Goal: Task Accomplishment & Management: Manage account settings

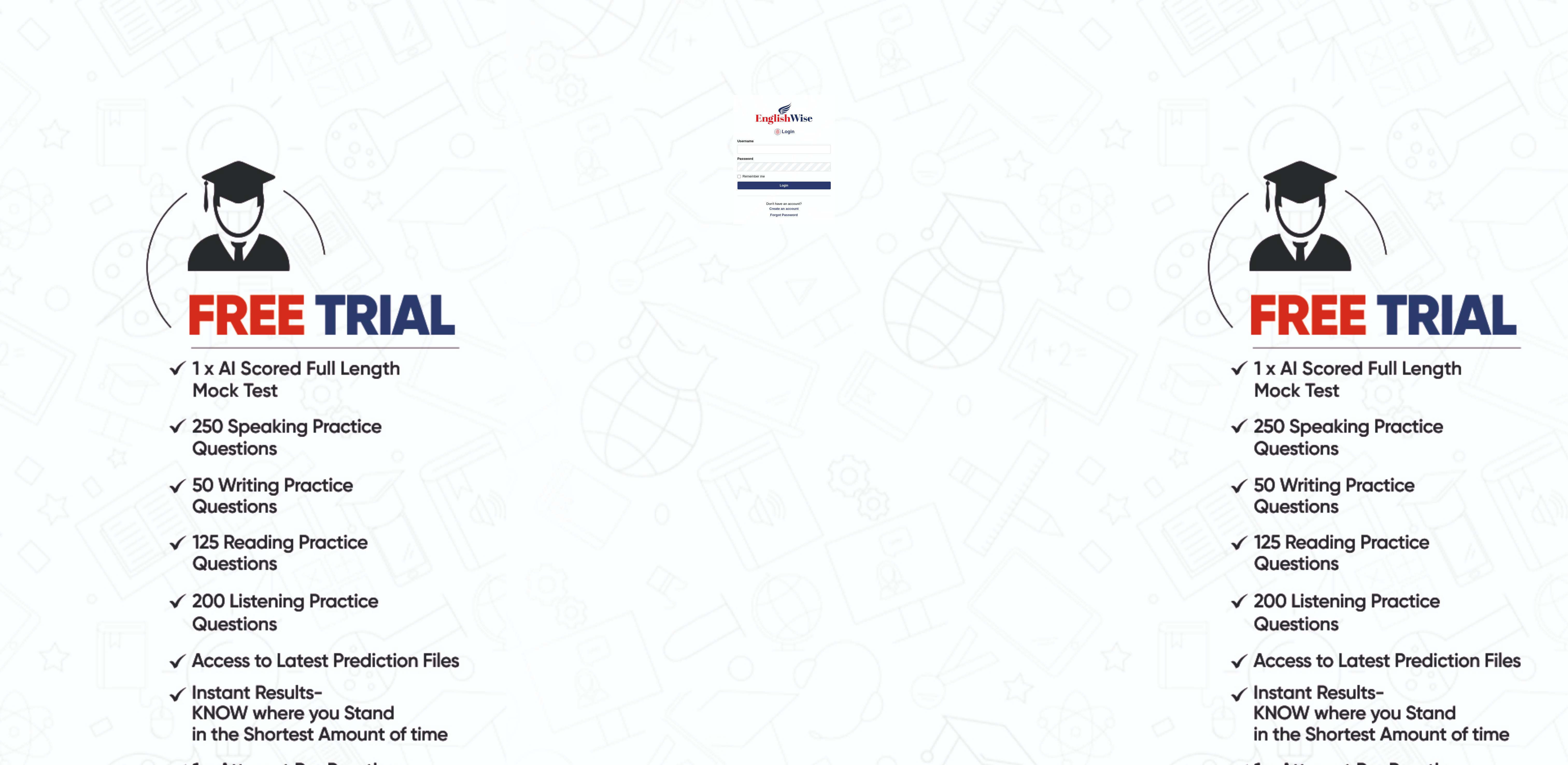
type input "Sangita9362"
click at [766, 139] on div "Username Sangita9362" at bounding box center [784, 146] width 93 height 15
click at [659, 215] on body "Login Please fix the following errors: Username Sangita9362 Password Remember m…" at bounding box center [784, 460] width 1568 height 765
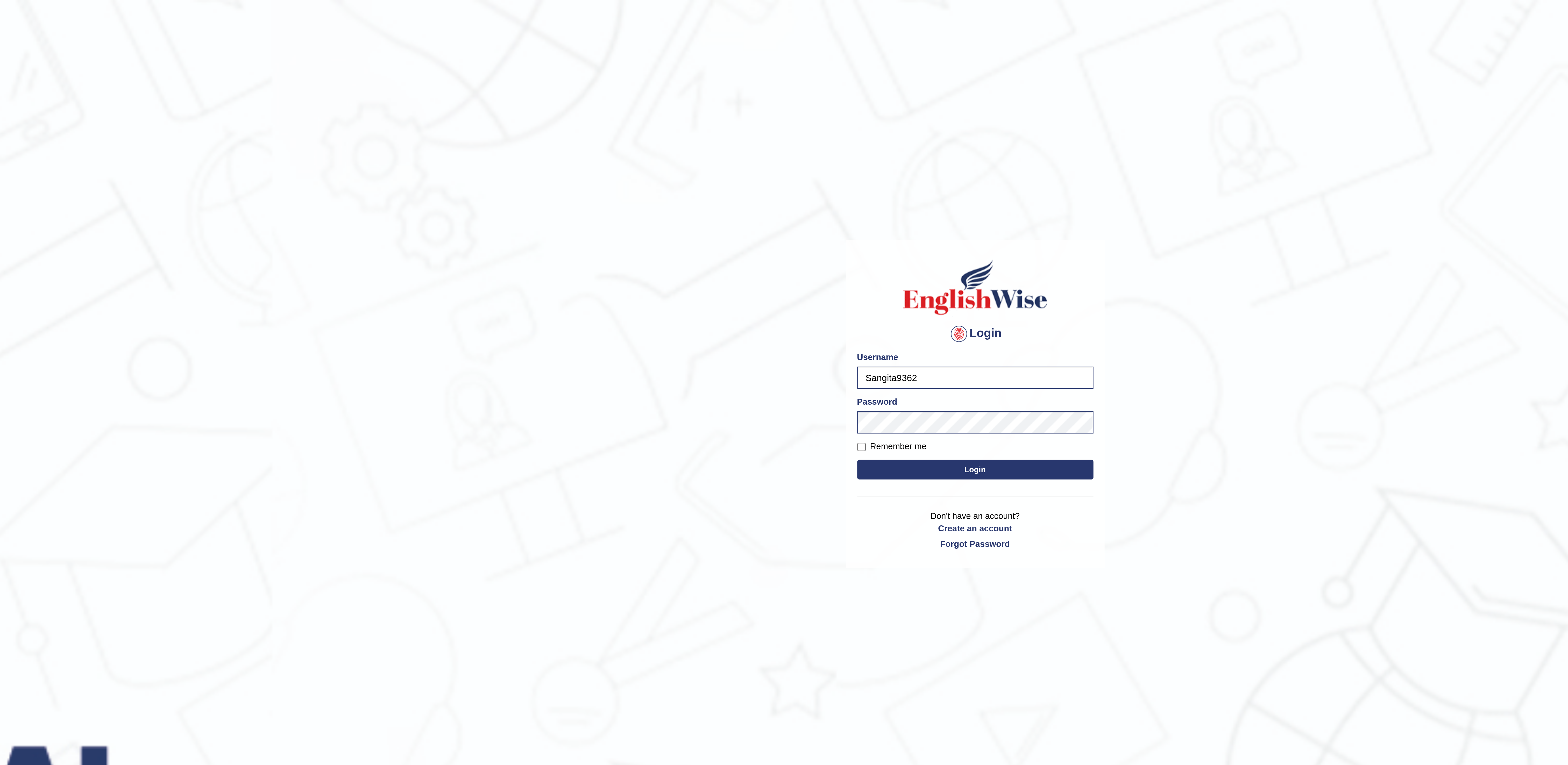
click at [799, 139] on div "Username Sangita9362" at bounding box center [784, 146] width 93 height 15
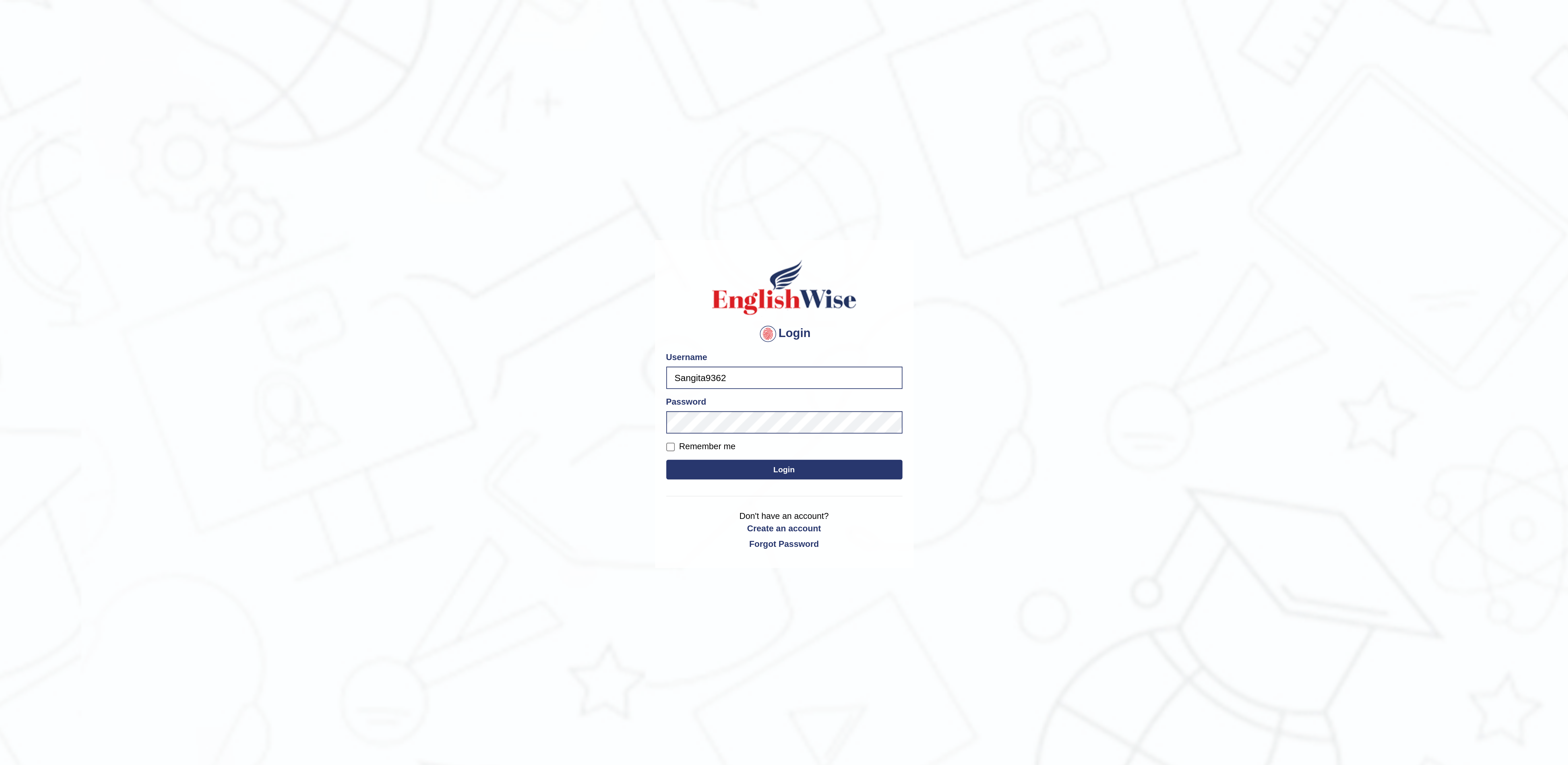
click at [912, 135] on body "Login Please fix the following errors: Username Sangita9362 Password Remember m…" at bounding box center [784, 460] width 1568 height 765
click at [836, 156] on body "Login Please fix the following errors: Username Sangita9362 Password Remember m…" at bounding box center [784, 460] width 1568 height 765
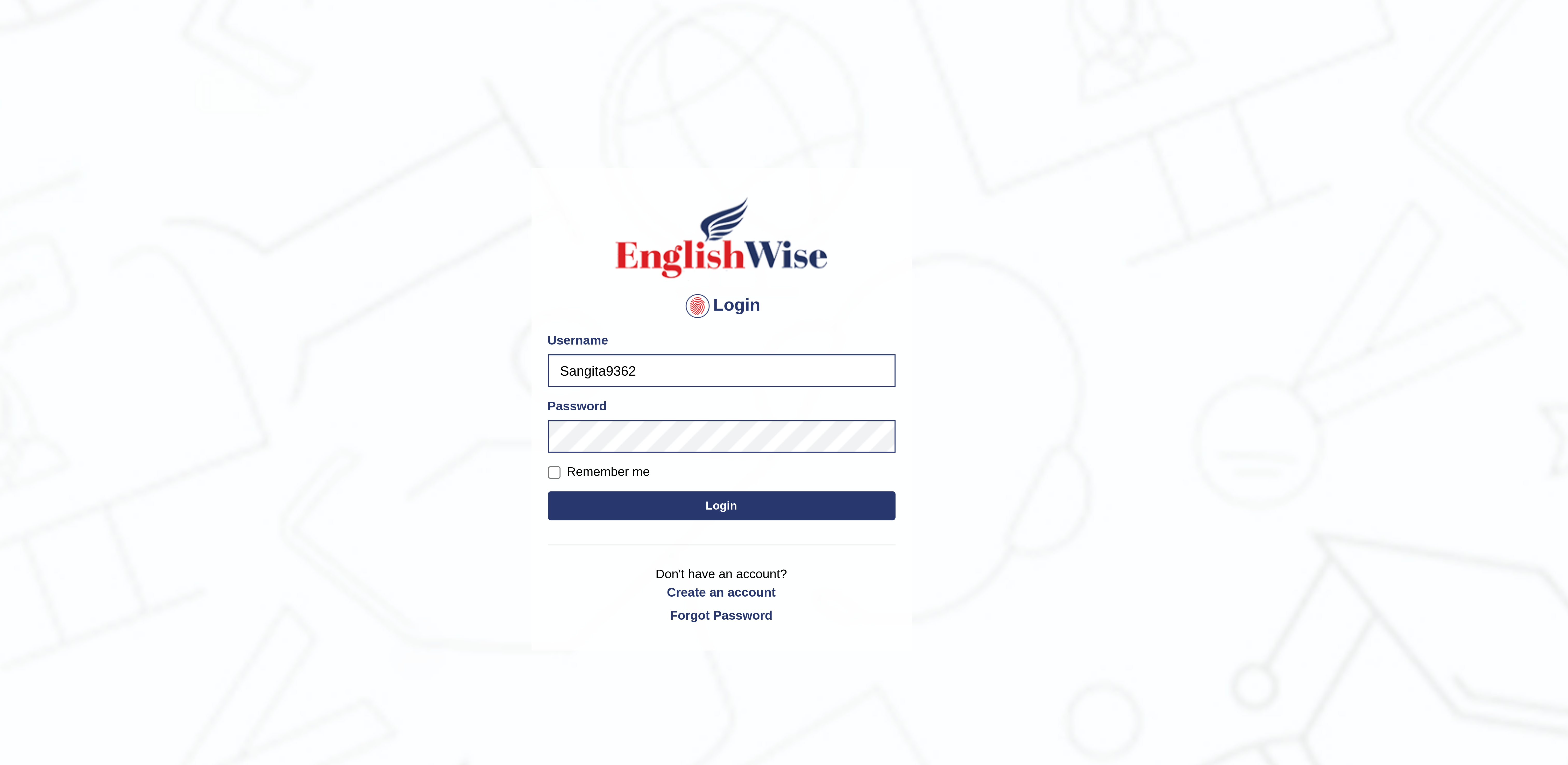
click at [795, 139] on div "Username Sangita9362" at bounding box center [784, 146] width 93 height 15
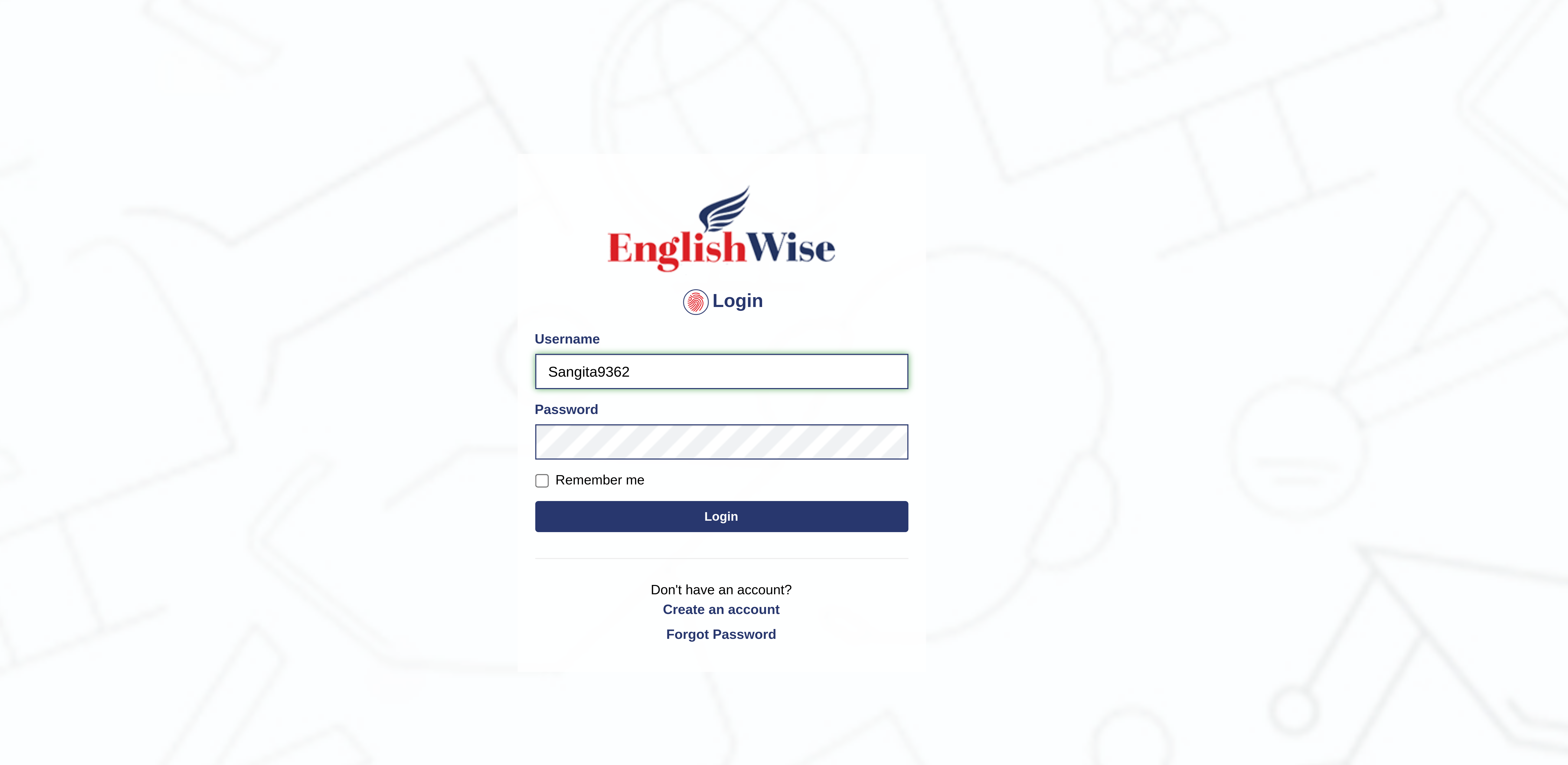
click at [785, 145] on input "Sangita9362" at bounding box center [784, 149] width 93 height 9
click at [813, 133] on h4 "Login" at bounding box center [784, 132] width 93 height 8
click at [783, 187] on button "Login" at bounding box center [784, 185] width 93 height 7
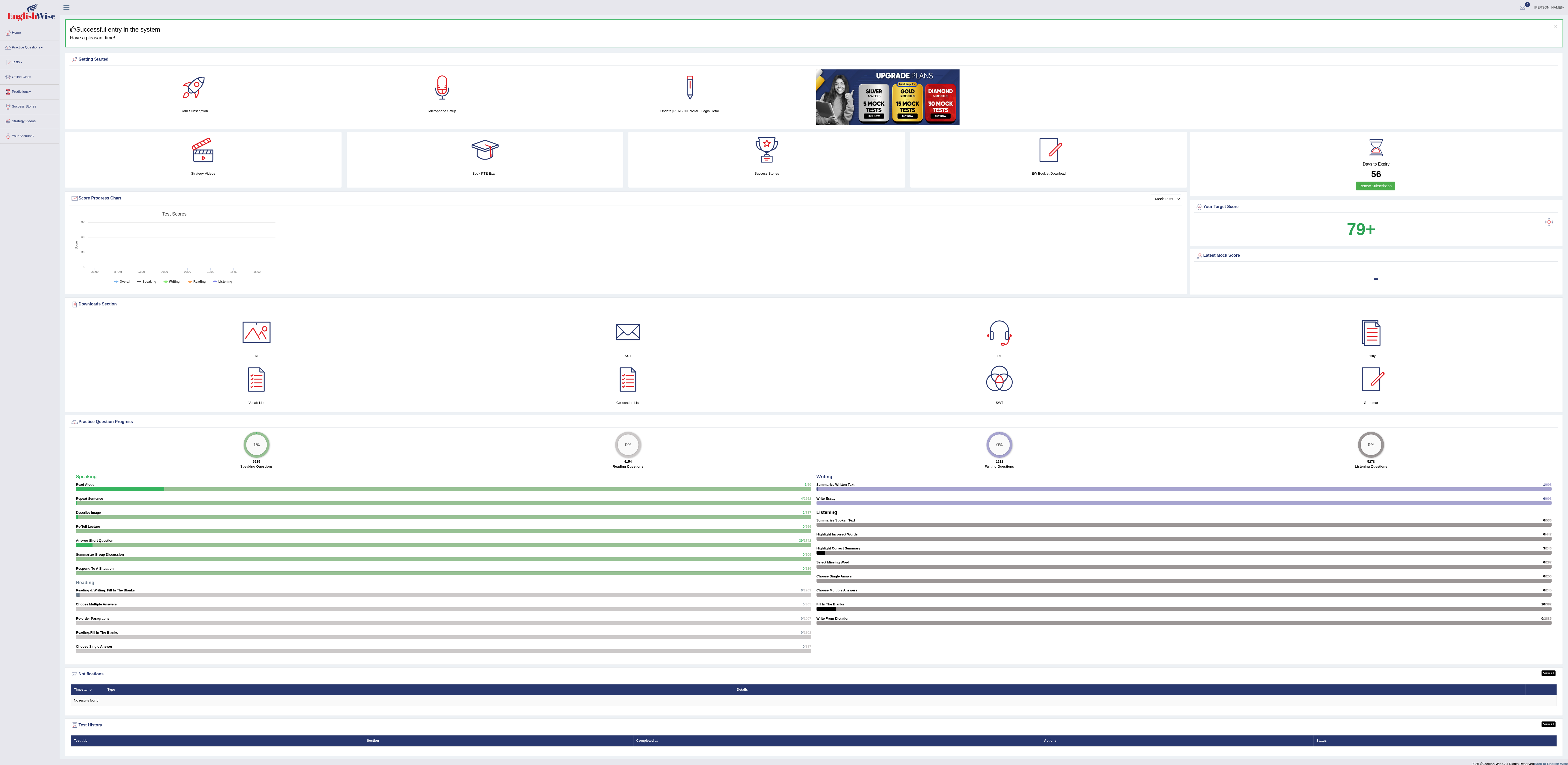
click at [517, 395] on link at bounding box center [628, 378] width 366 height 36
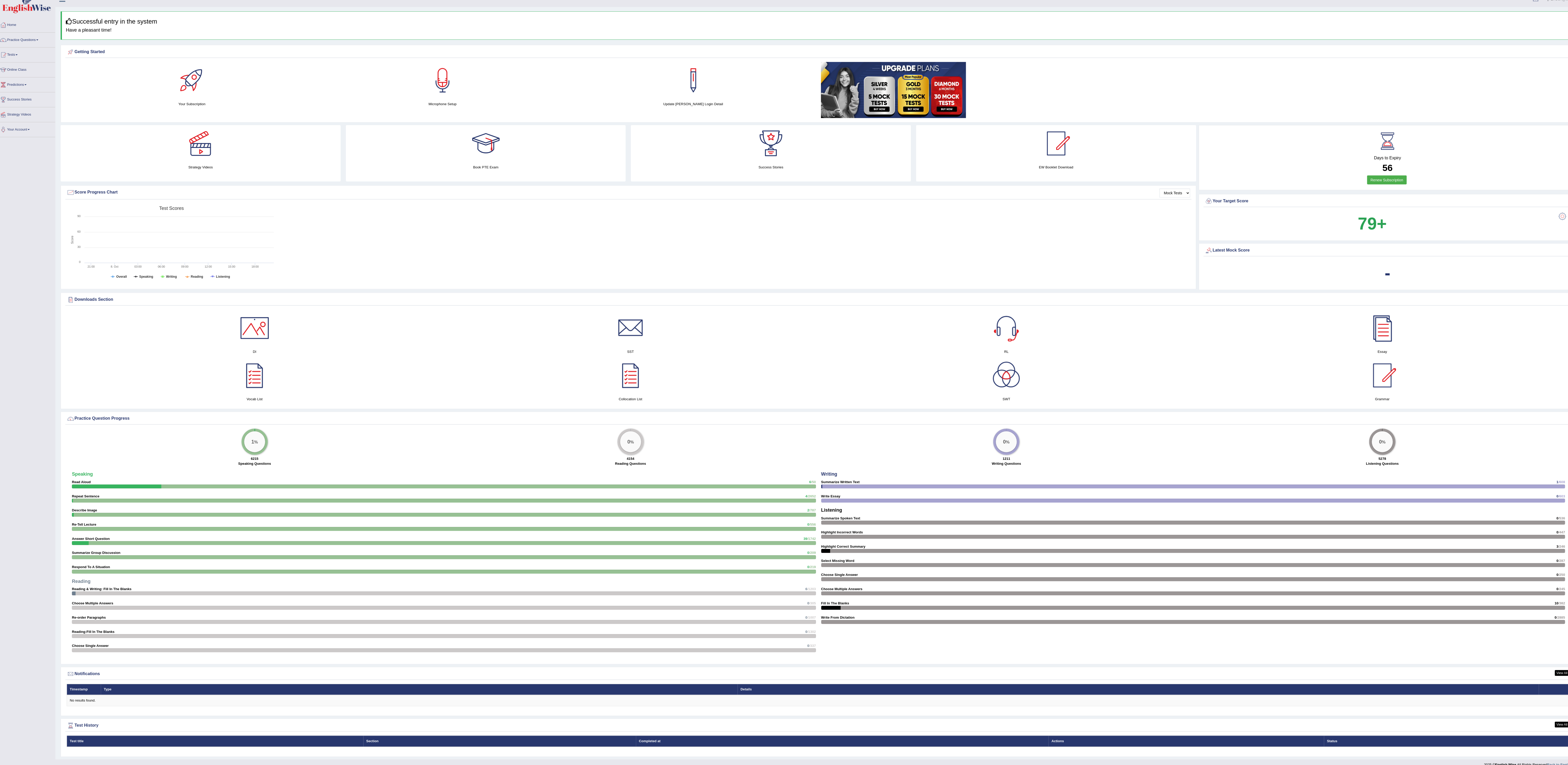
scroll to position [5, 0]
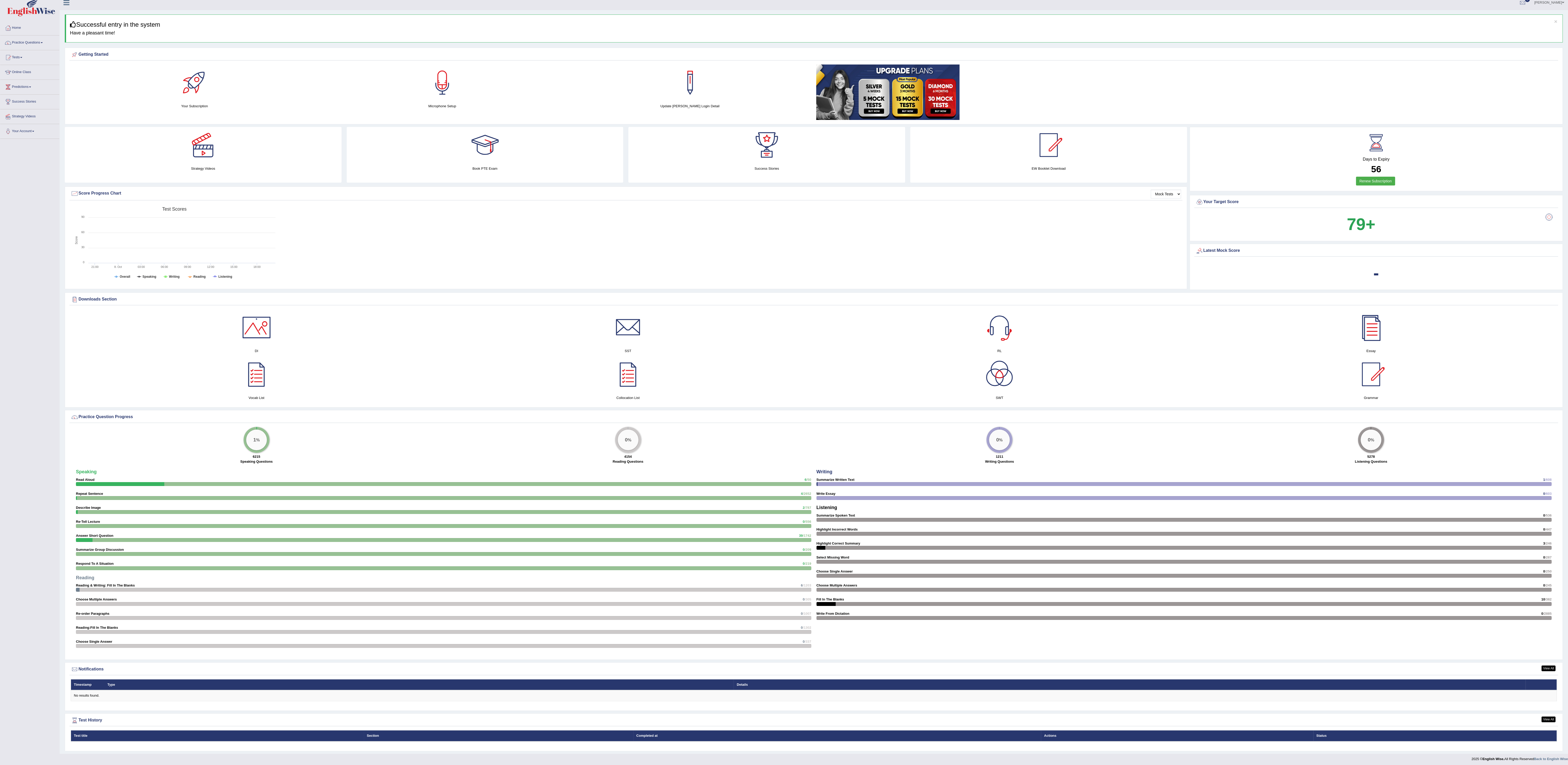
drag, startPoint x: 276, startPoint y: 241, endPoint x: 279, endPoint y: 242, distance: 3.2
click at [279, 242] on div "Created with Highcharts 7.1.2 Score Test scores Overall Speaking Writing Readin…" at bounding box center [625, 245] width 1112 height 82
click at [280, 242] on div "Created with Highcharts 7.1.2 Score Test scores Overall Speaking Writing Readin…" at bounding box center [625, 245] width 1112 height 82
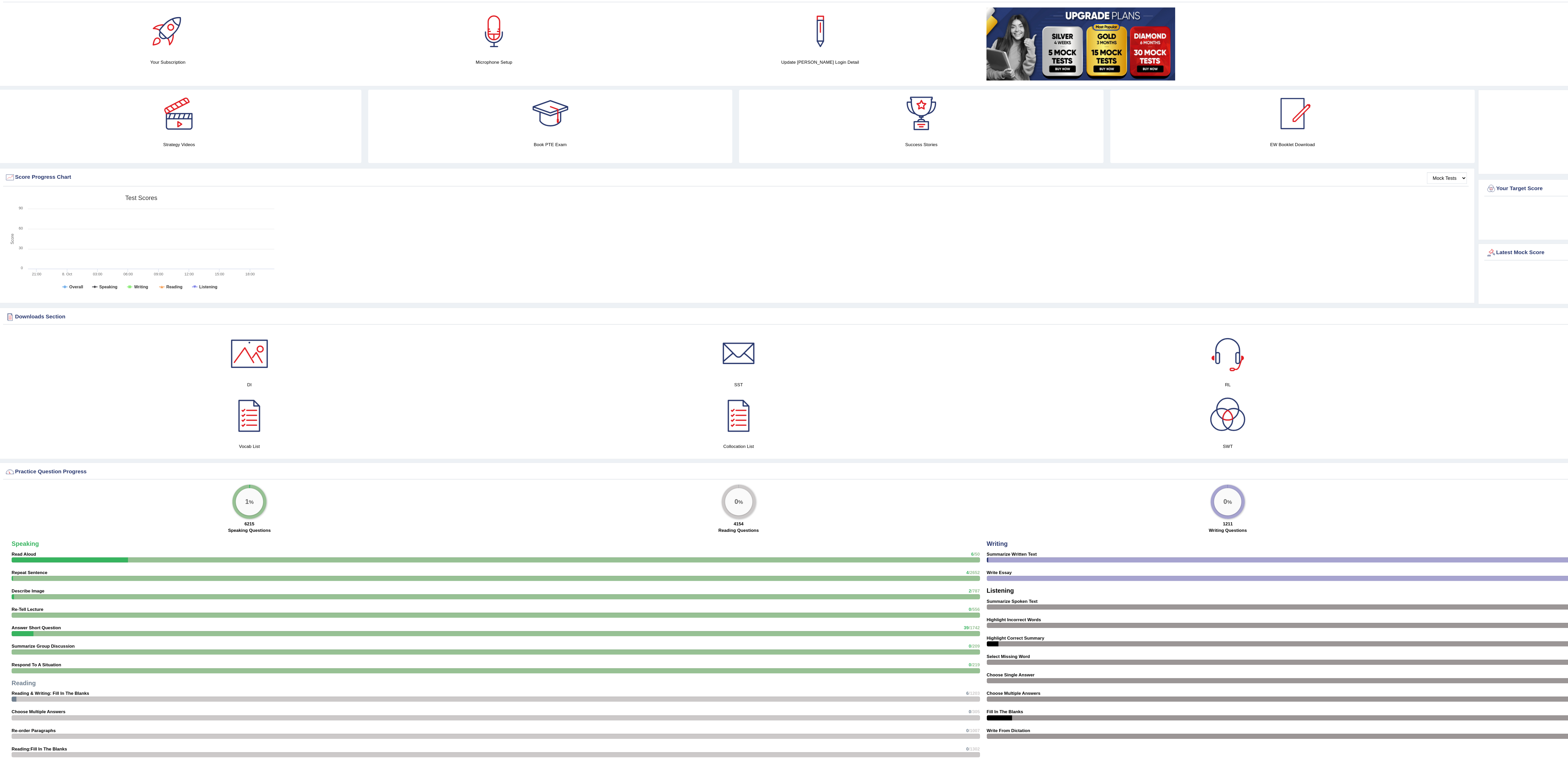
click at [279, 246] on div "Created with Highcharts 7.1.2 Score Test scores Overall Speaking Writing Readin…" at bounding box center [625, 245] width 1112 height 82
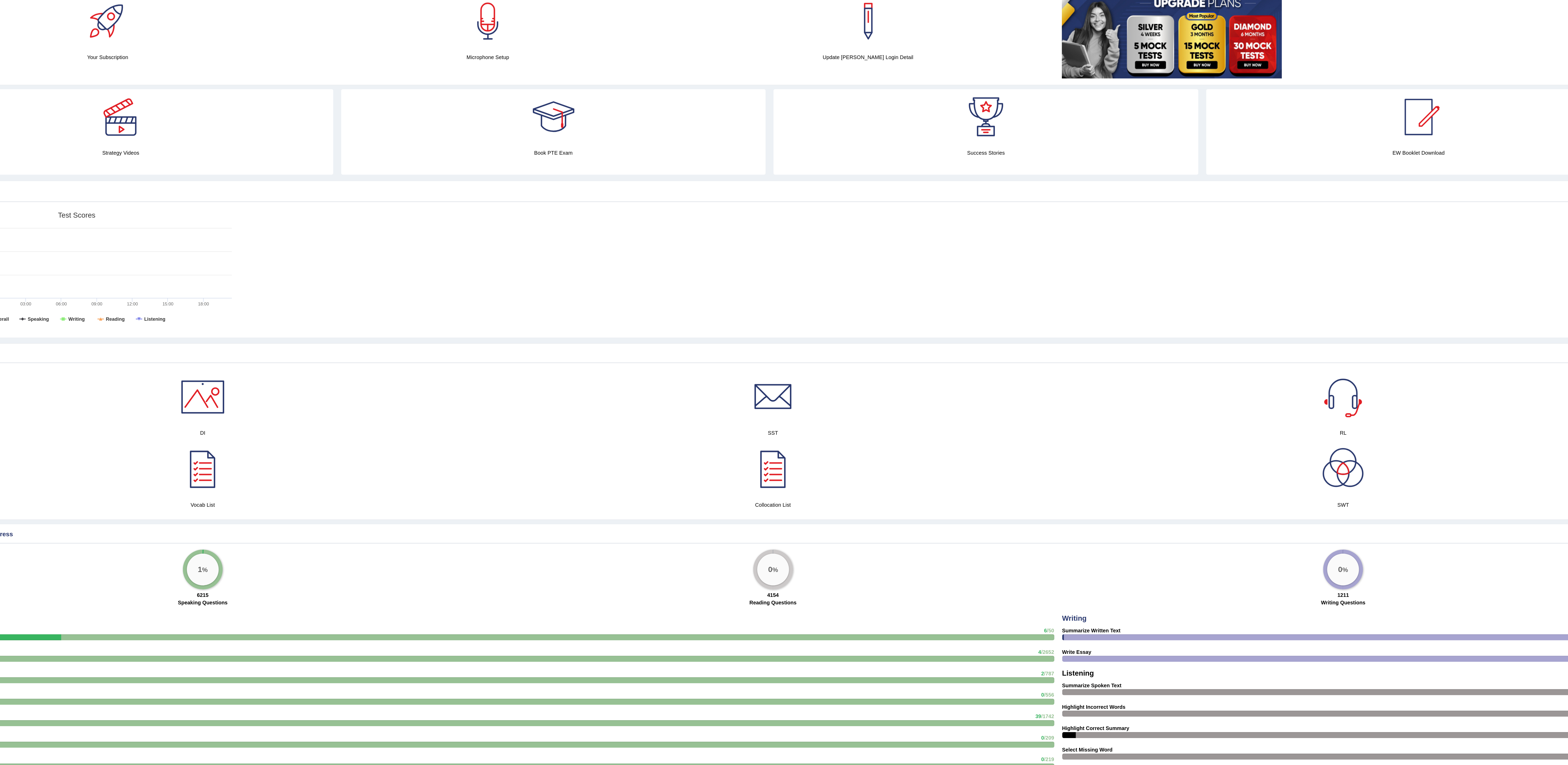
drag, startPoint x: 124, startPoint y: 408, endPoint x: 122, endPoint y: 408, distance: 2.0
click at [122, 400] on h4 "Vocab List" at bounding box center [257, 398] width 366 height 6
click at [157, 527] on div "Speaking Read Aloud 6 /50 Repeat Sentence 4 /2652 Describe Image 2 /787 Re-Tell…" at bounding box center [444, 560] width 740 height 186
click at [127, 527] on div at bounding box center [443, 526] width 736 height 4
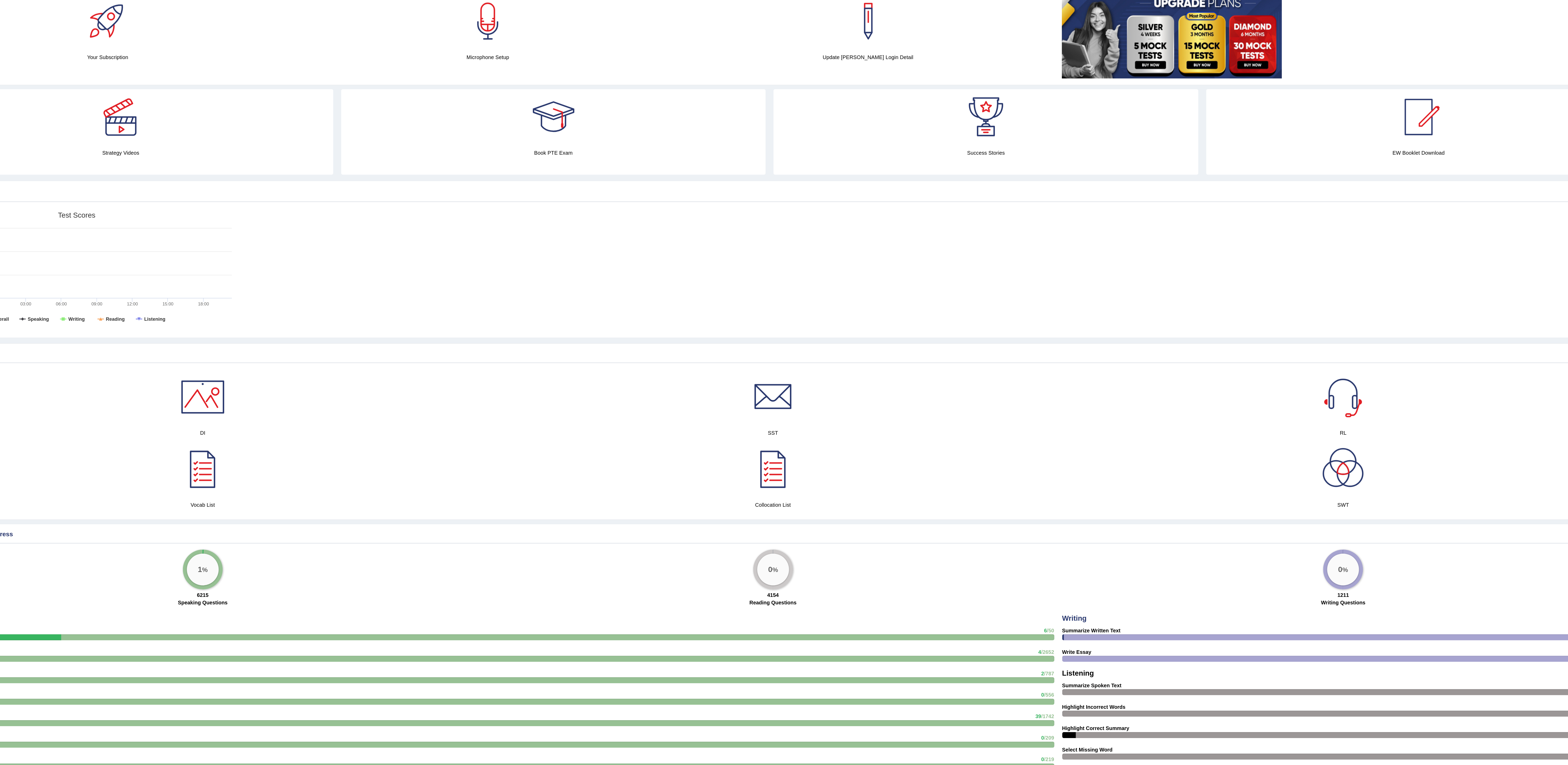
click at [133, 527] on div at bounding box center [443, 526] width 736 height 4
drag, startPoint x: 133, startPoint y: 536, endPoint x: 124, endPoint y: 512, distance: 25.6
click at [129, 523] on div "Speaking Read Aloud 6 /50 Repeat Sentence 4 /2652 Describe Image 2 /787 Re-Tell…" at bounding box center [444, 560] width 740 height 186
click at [122, 479] on div "Speaking Read Aloud 6 /50 Repeat Sentence 4 /2652 Describe Image 2 /787 Re-Tell…" at bounding box center [444, 560] width 740 height 186
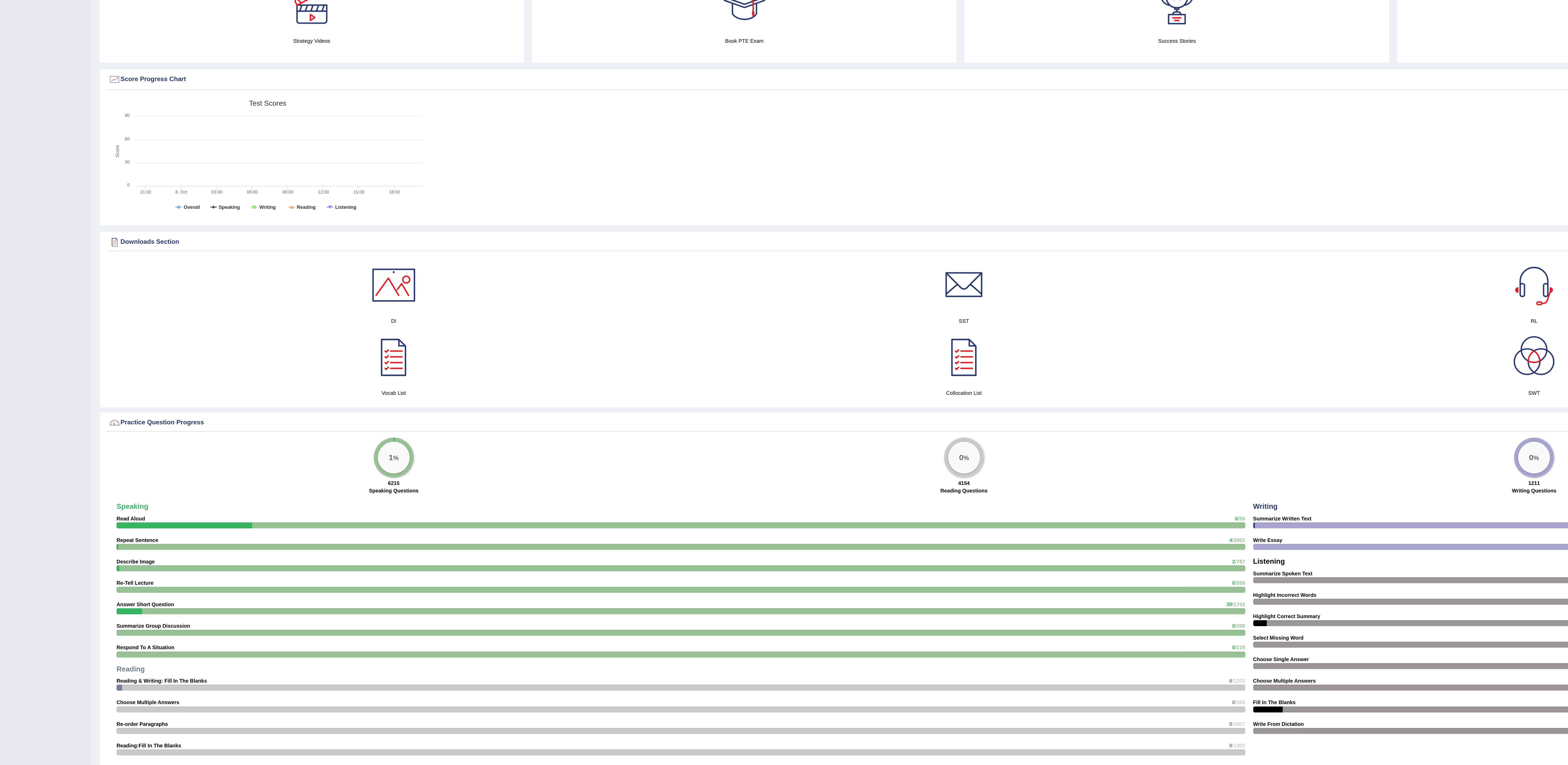
scroll to position [0, 0]
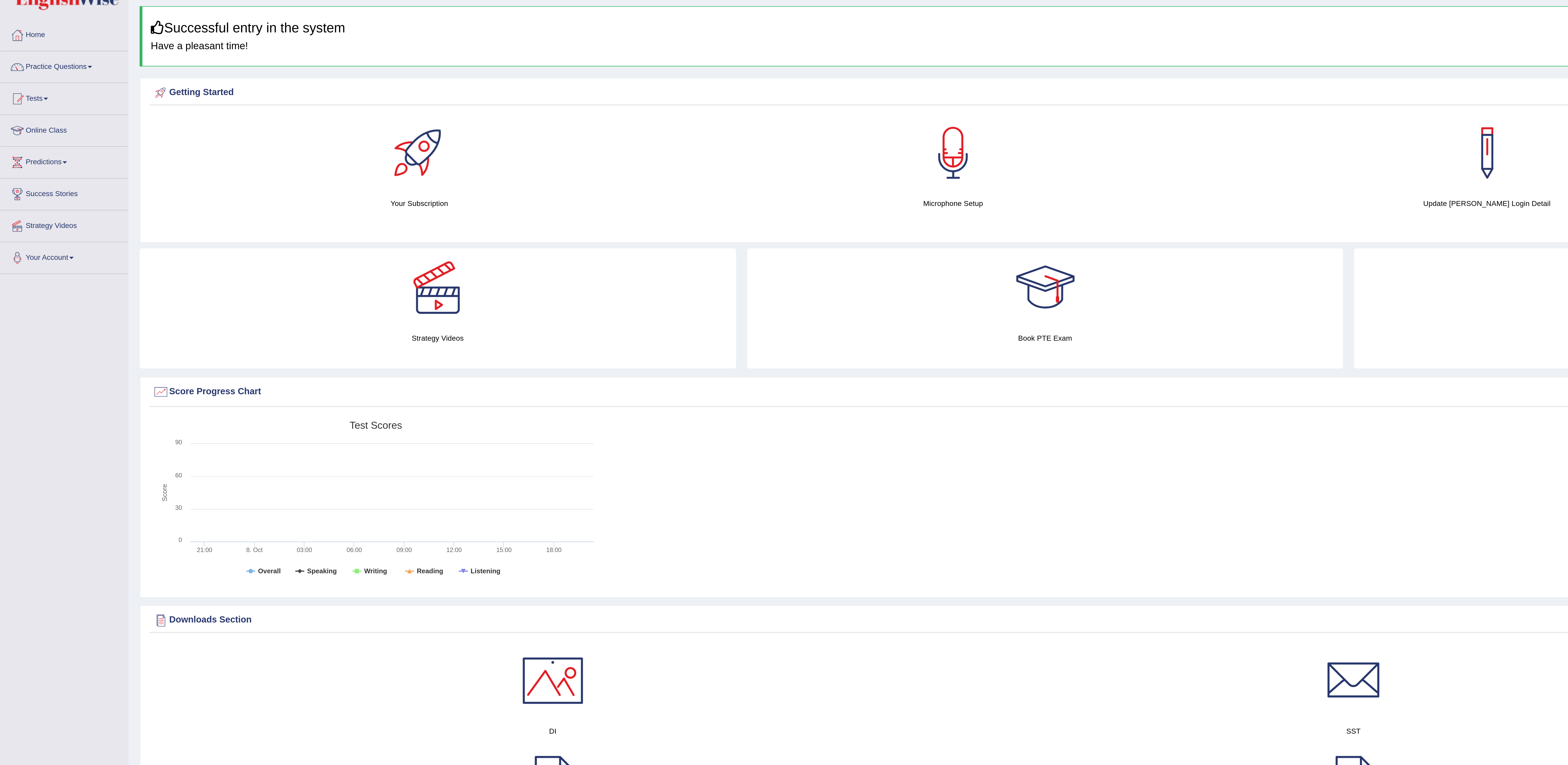
click at [566, 92] on div "Update [PERSON_NAME] Login Detail" at bounding box center [690, 92] width 248 height 47
